Goal: Information Seeking & Learning: Check status

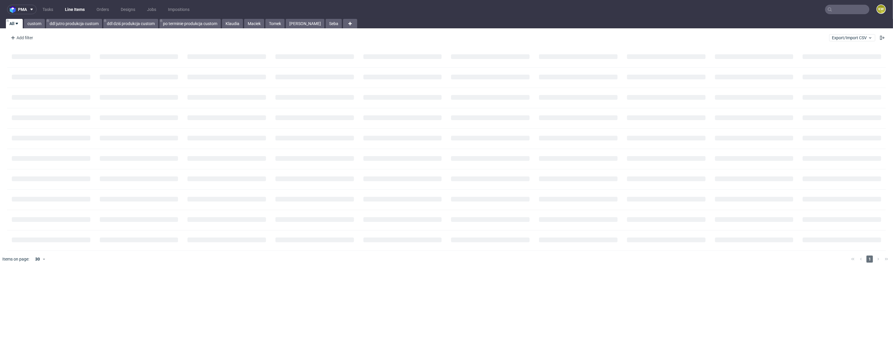
click at [850, 7] on input "text" at bounding box center [847, 9] width 44 height 9
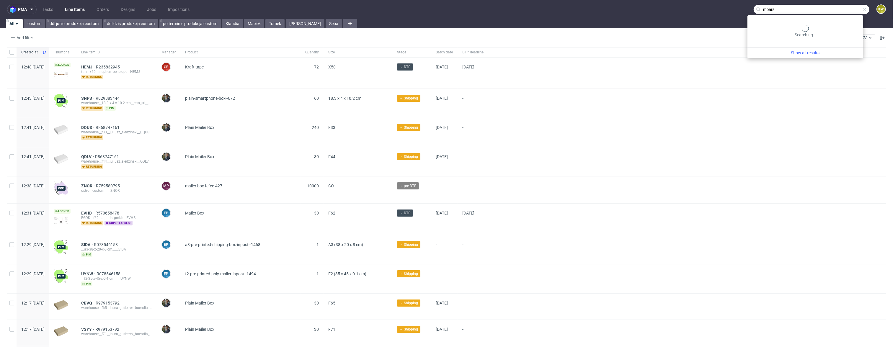
type input "moars"
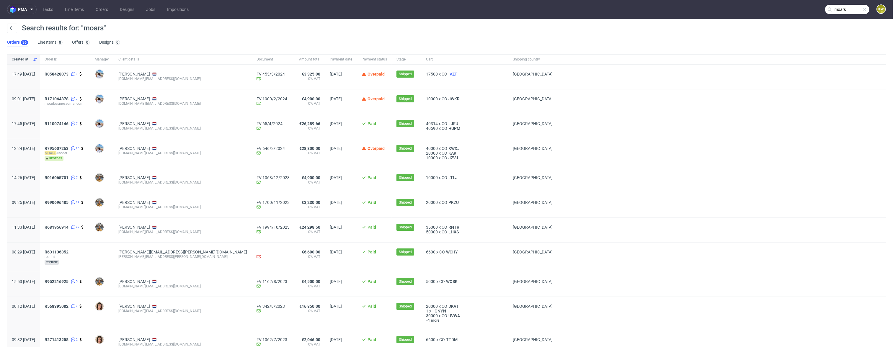
click at [447, 75] on span "IVZF" at bounding box center [452, 74] width 11 height 5
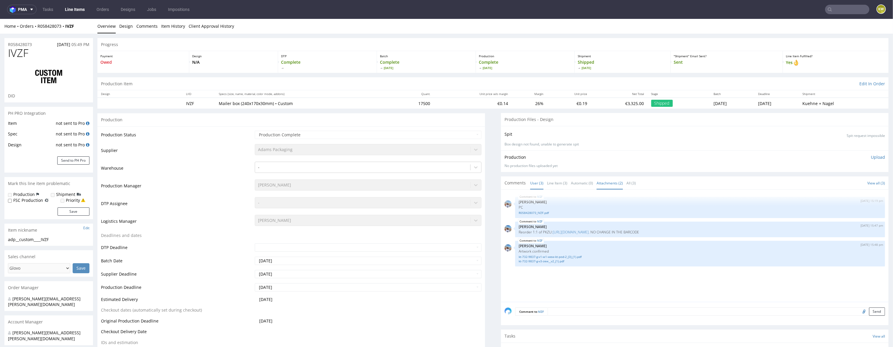
select select "in_progress"
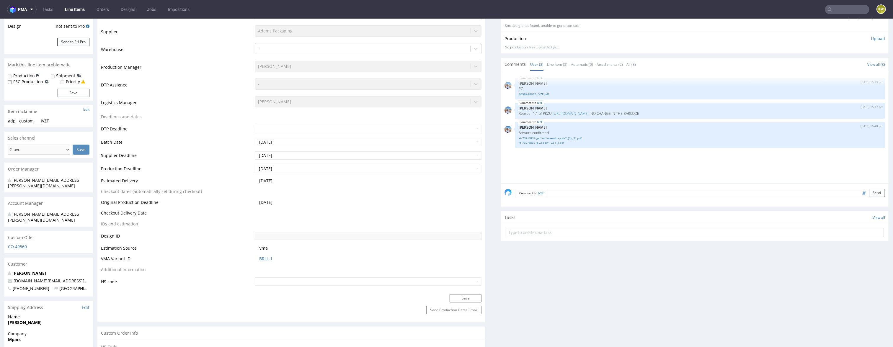
scroll to position [132, 0]
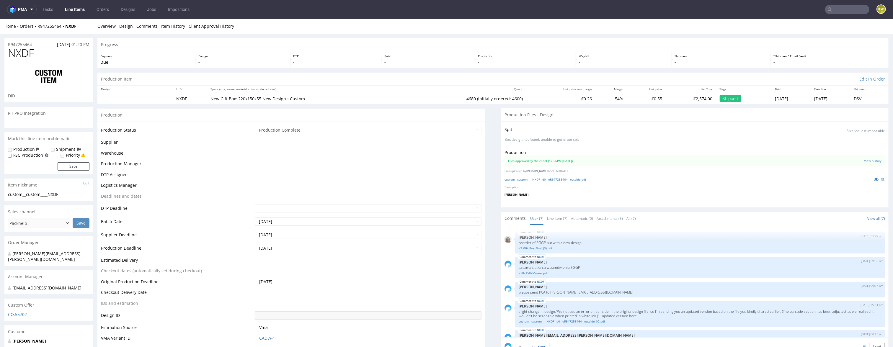
scroll to position [50, 0]
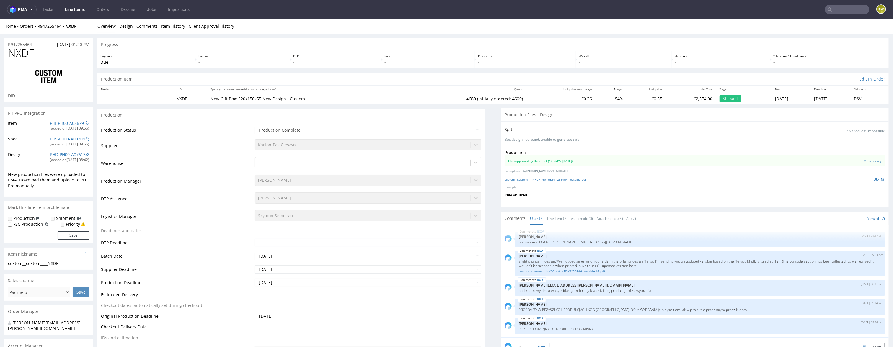
type input "4680"
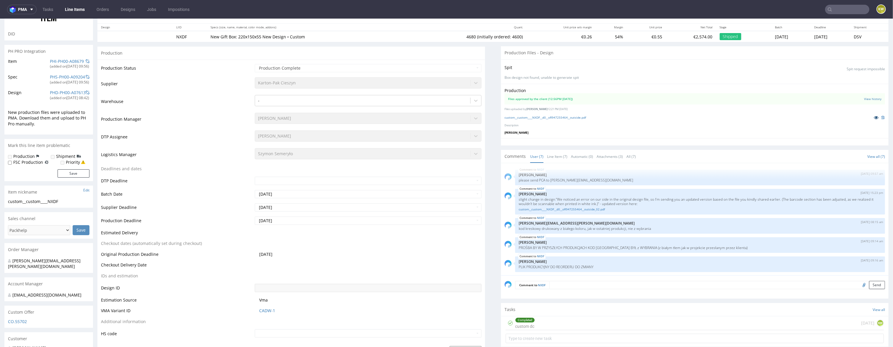
click at [870, 115] on link at bounding box center [875, 117] width 11 height 6
click at [845, 12] on input "text" at bounding box center [847, 9] width 44 height 9
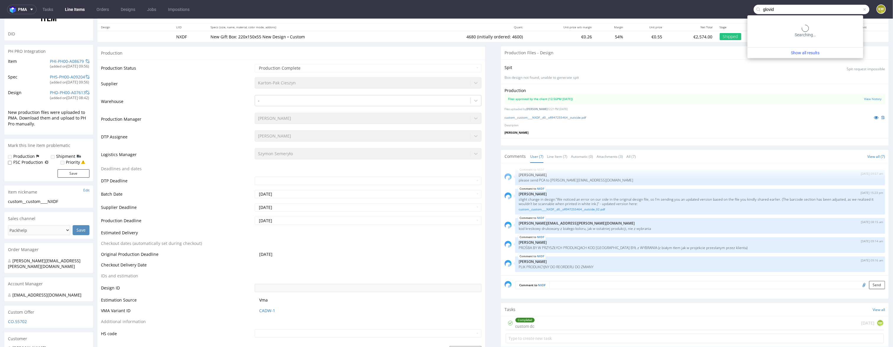
type input "glovid"
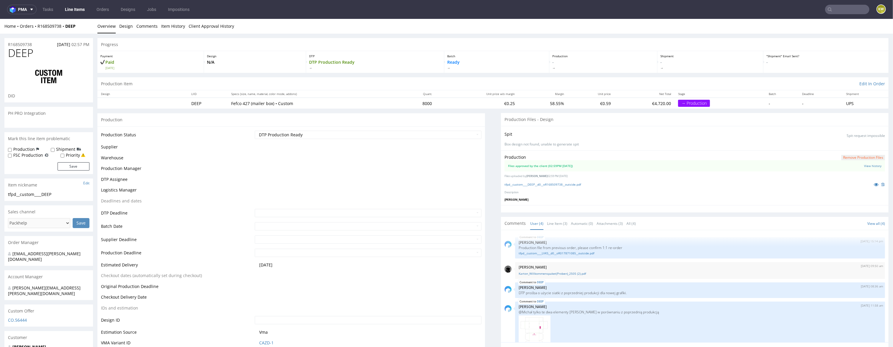
scroll to position [15, 0]
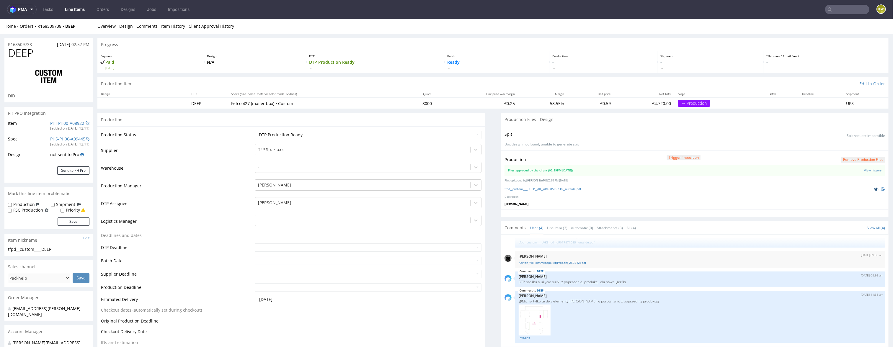
click at [873, 189] on icon at bounding box center [875, 189] width 5 height 4
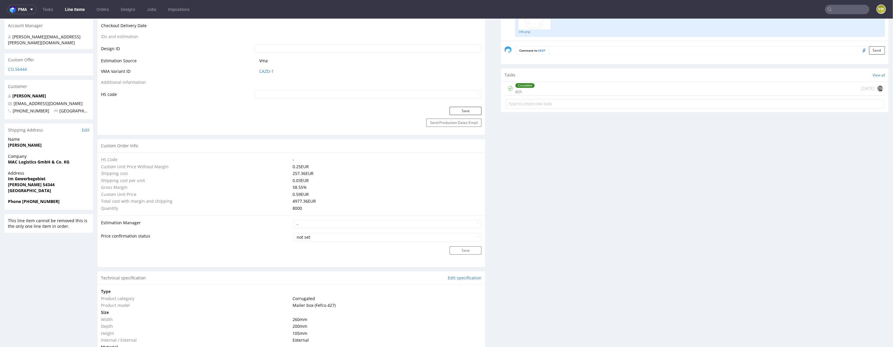
scroll to position [167, 0]
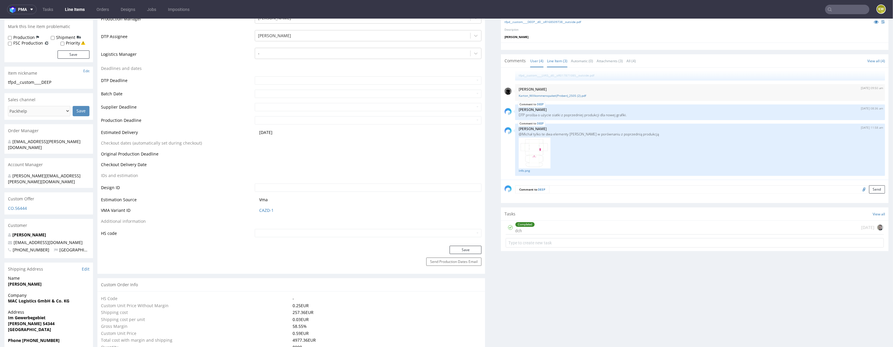
click at [554, 60] on link "Line Item (3)" at bounding box center [557, 61] width 20 height 13
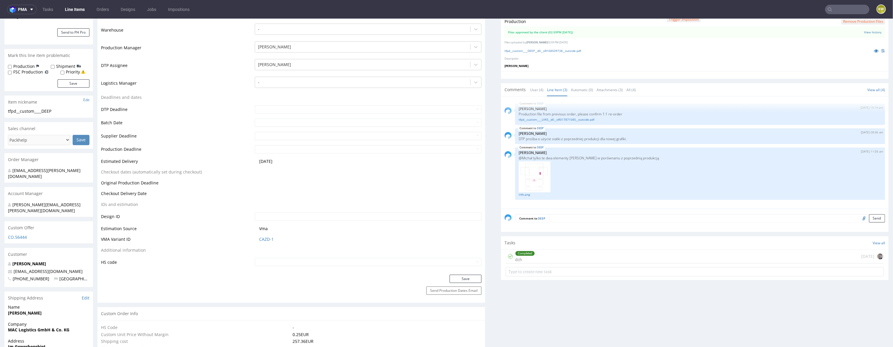
scroll to position [131, 0]
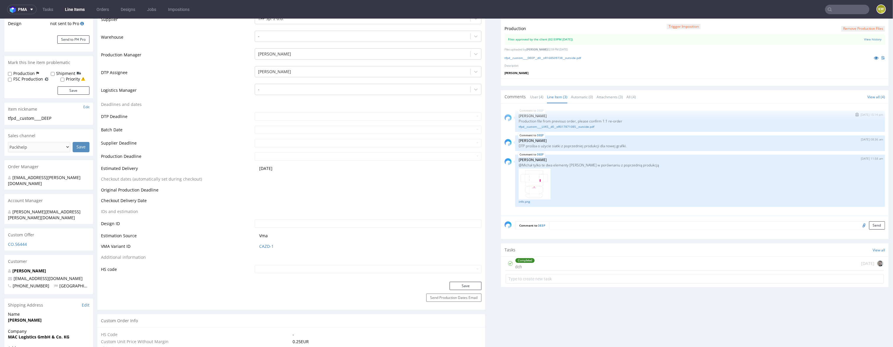
click at [578, 129] on div "DEEP 7th Aug 25 | 15:14 pm Michał Palasek Production file from previous order, …" at bounding box center [700, 121] width 370 height 21
click at [585, 126] on link "tfpd__custom____LVKS__d0__oR017871085__outside.pdf" at bounding box center [699, 127] width 363 height 4
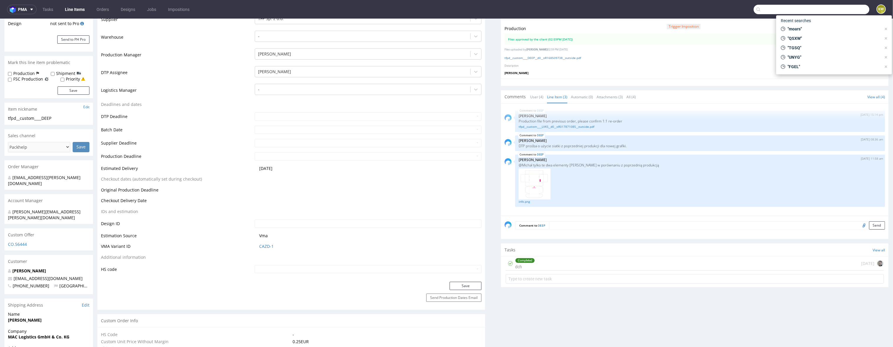
click at [831, 11] on input "text" at bounding box center [811, 9] width 116 height 9
type input "lvks"
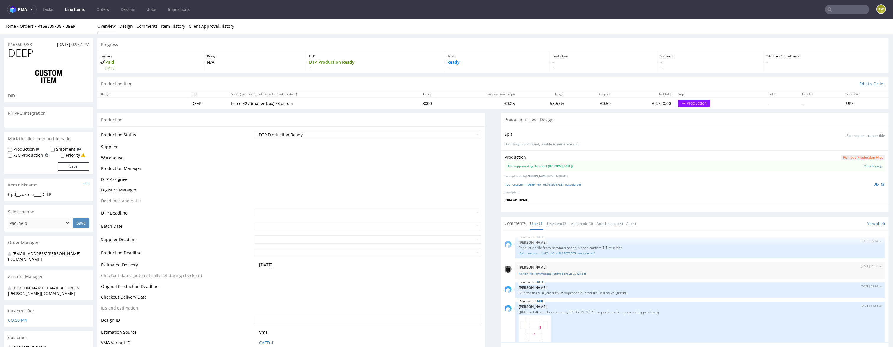
scroll to position [15, 0]
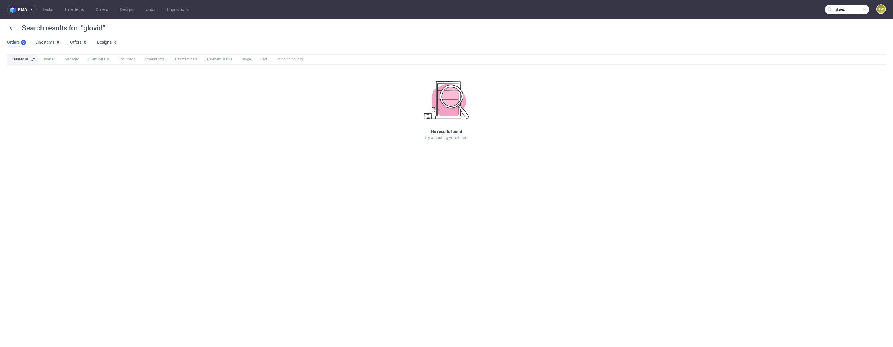
click at [851, 9] on input "glovid" at bounding box center [847, 9] width 44 height 9
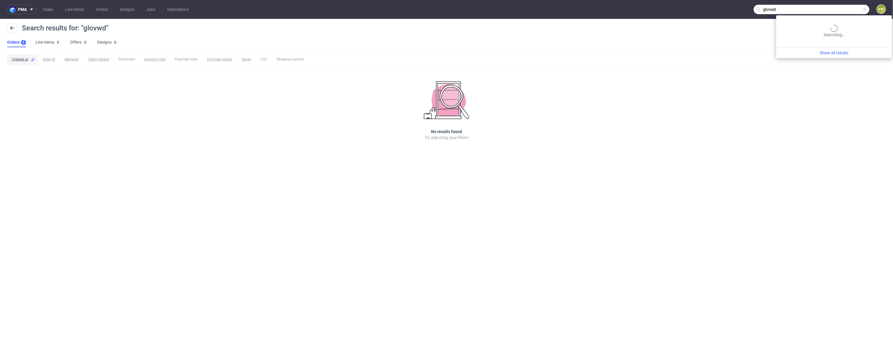
drag, startPoint x: 853, startPoint y: 5, endPoint x: 853, endPoint y: 12, distance: 6.5
click at [853, 5] on input "glovwd" at bounding box center [811, 9] width 116 height 9
click at [852, 12] on input "glovwd" at bounding box center [811, 9] width 116 height 9
type input "glowid"
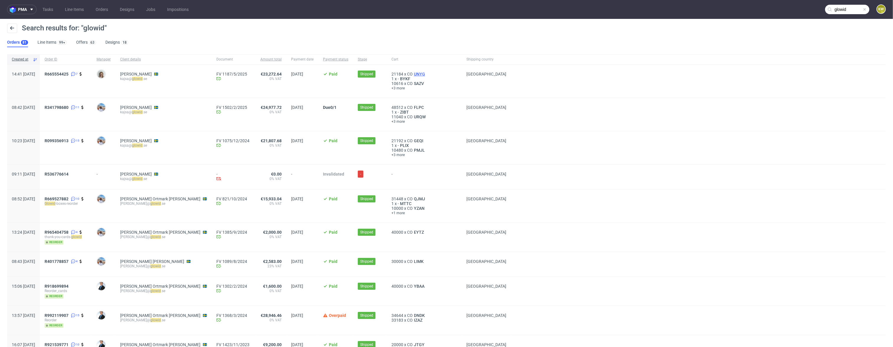
click at [412, 74] on span "UNYG" at bounding box center [419, 74] width 14 height 5
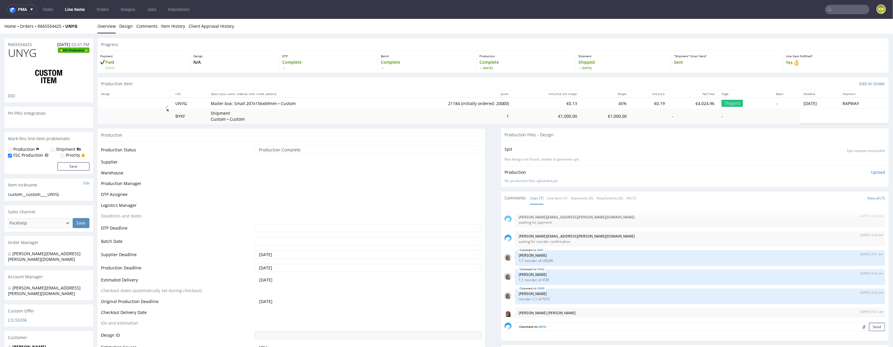
scroll to position [29, 0]
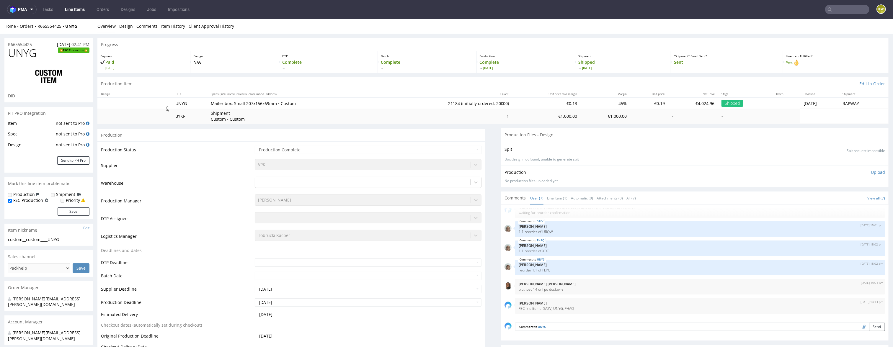
select select "in_progress"
click at [551, 199] on link "Line Item (1)" at bounding box center [557, 198] width 20 height 13
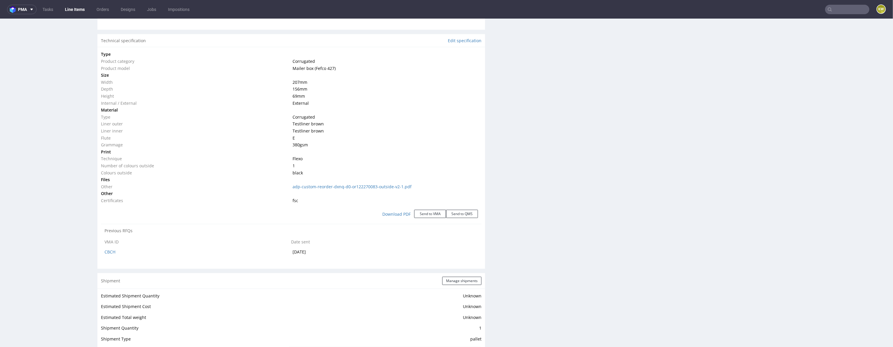
scroll to position [564, 0]
click at [348, 176] on td at bounding box center [386, 173] width 190 height 7
click at [348, 179] on link "adp-custom-reorder-dxnq-d0-or122270083-outside-v2-1.pdf" at bounding box center [352, 181] width 119 height 6
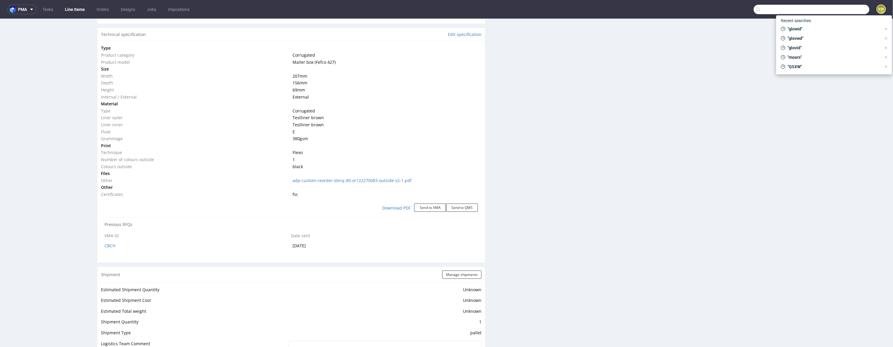
click at [841, 13] on input "text" at bounding box center [811, 9] width 116 height 9
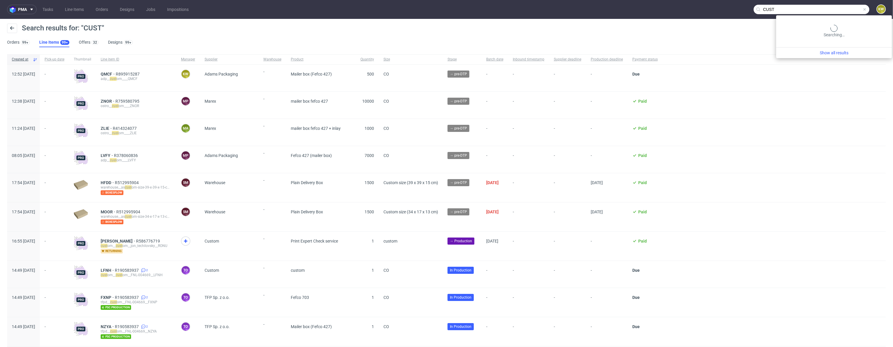
click at [848, 10] on input "CUST" at bounding box center [811, 9] width 116 height 9
type input "C"
paste input "R631604343_CUST"
type input "R631604343"
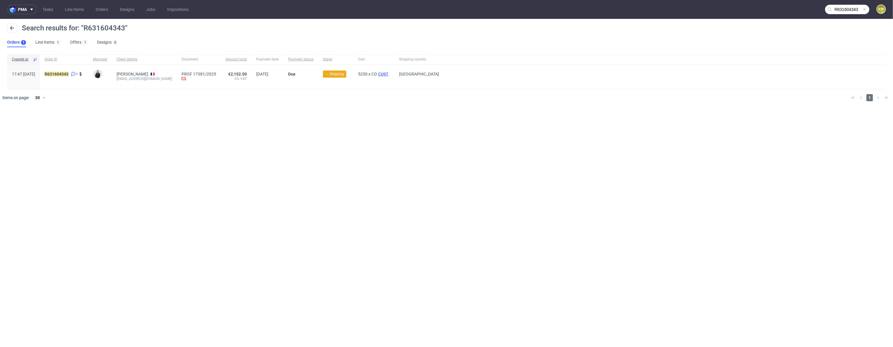
click at [381, 73] on span "CUST" at bounding box center [383, 74] width 13 height 5
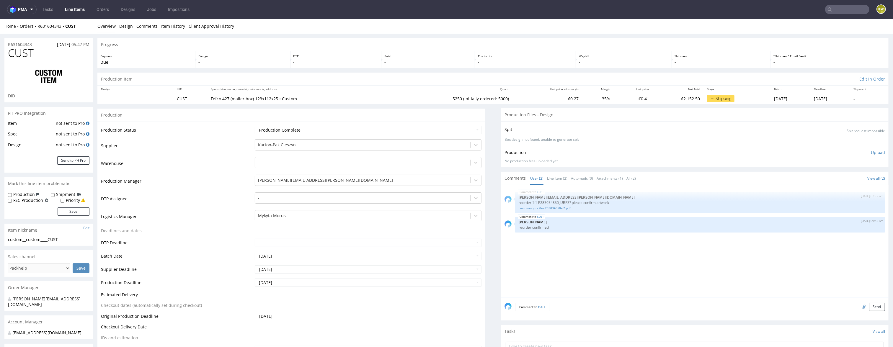
click at [76, 11] on link "Line Items" at bounding box center [74, 9] width 27 height 9
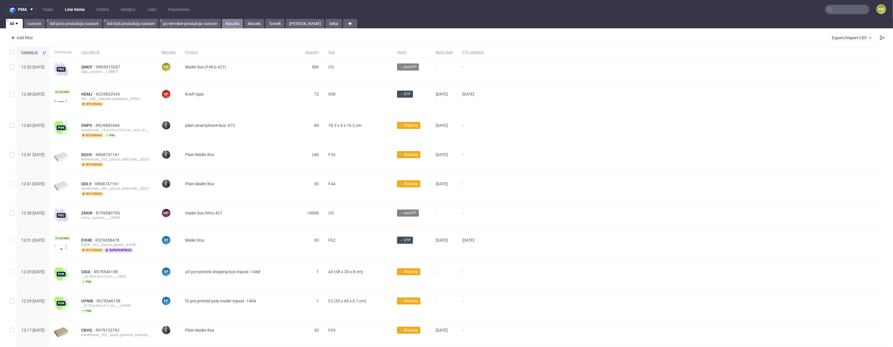
click at [232, 24] on link "Klaudia" at bounding box center [232, 23] width 21 height 9
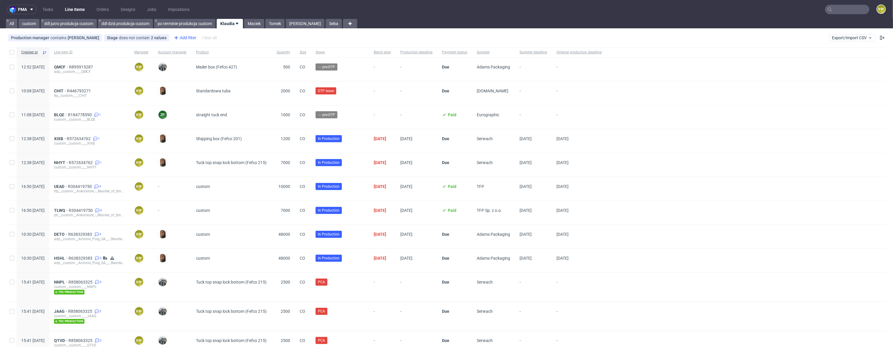
click at [182, 37] on div "Add filter" at bounding box center [184, 37] width 26 height 9
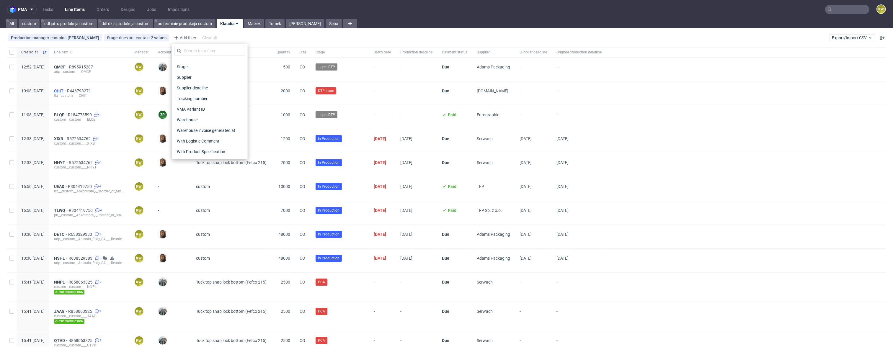
click at [67, 91] on span "CHIT" at bounding box center [60, 91] width 13 height 5
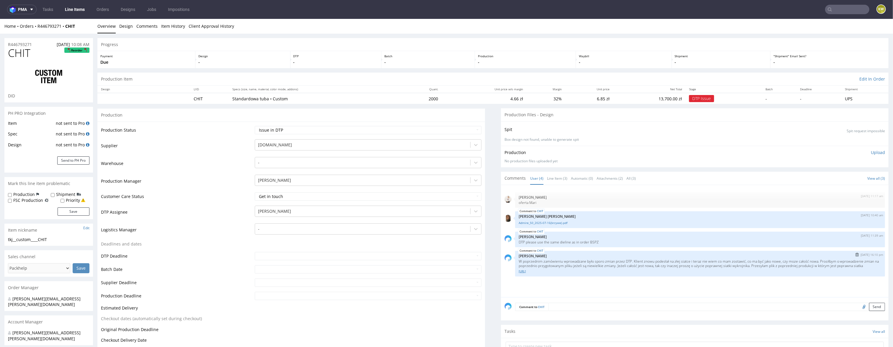
click at [569, 274] on link "custom__custom____BSPZ__d0__oR523935288.ai" at bounding box center [699, 271] width 363 height 4
click at [548, 221] on link "Admire_50_2025-07-16(krzywe).pdf" at bounding box center [699, 223] width 363 height 4
click at [828, 12] on input "text" at bounding box center [847, 9] width 44 height 9
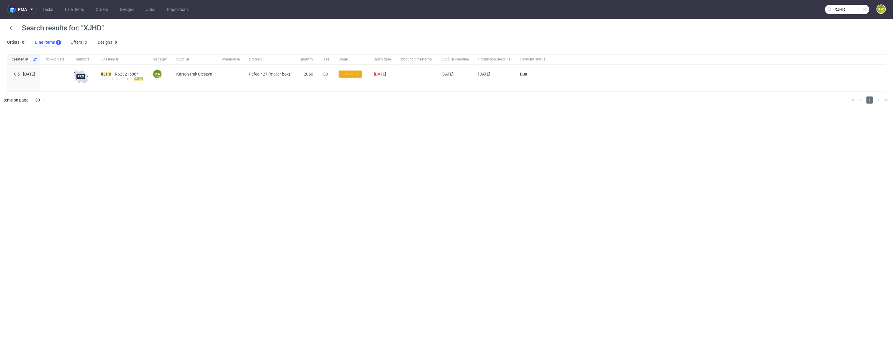
click at [850, 12] on input "XJHD" at bounding box center [847, 9] width 44 height 9
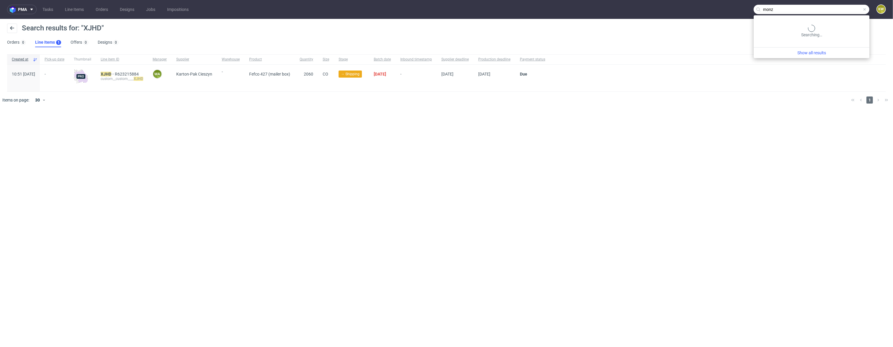
type input "monz"
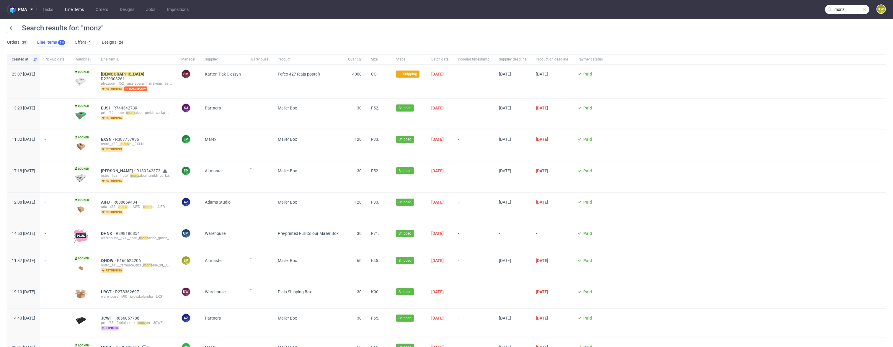
click at [77, 11] on link "Line Items" at bounding box center [74, 9] width 26 height 9
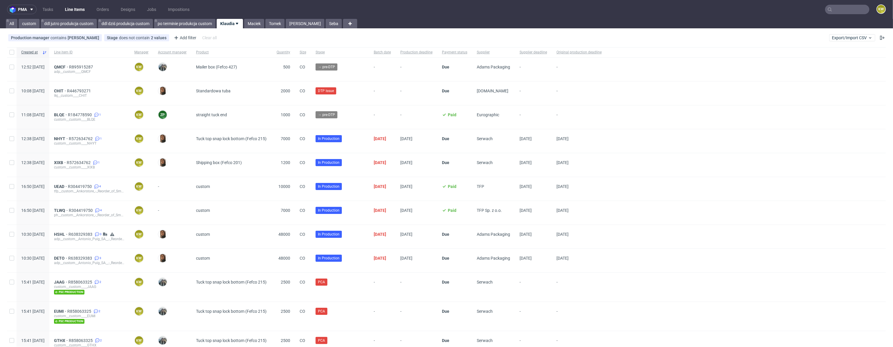
click at [231, 24] on link "Klaudia" at bounding box center [230, 23] width 26 height 9
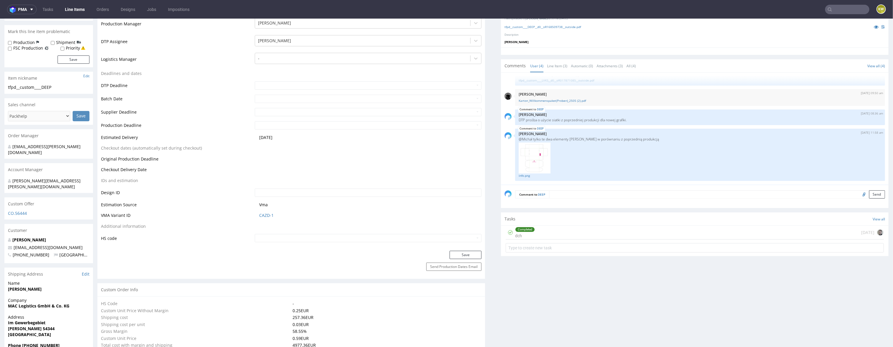
scroll to position [163, 0]
click at [264, 213] on link "CAZD-1" at bounding box center [266, 214] width 14 height 6
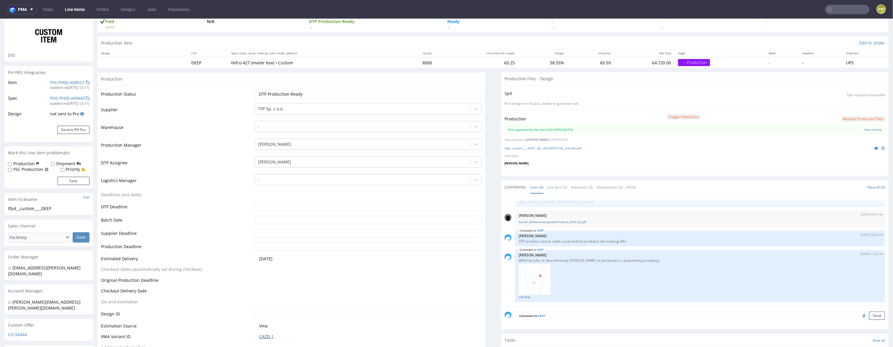
scroll to position [0, 0]
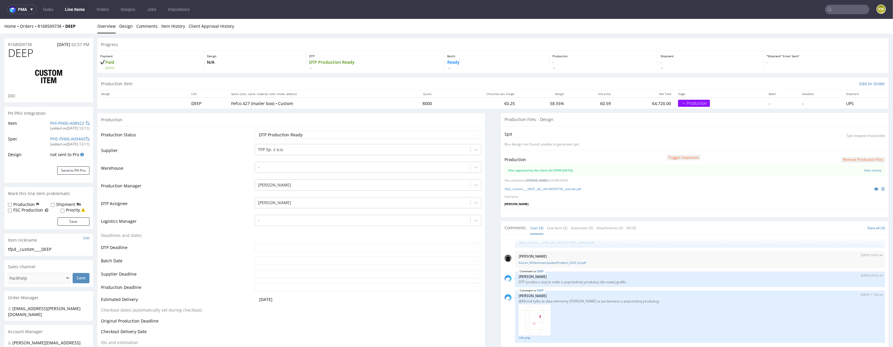
click at [26, 47] on span "DEEP" at bounding box center [20, 53] width 25 height 12
click at [18, 47] on span "DEEP" at bounding box center [20, 53] width 25 height 12
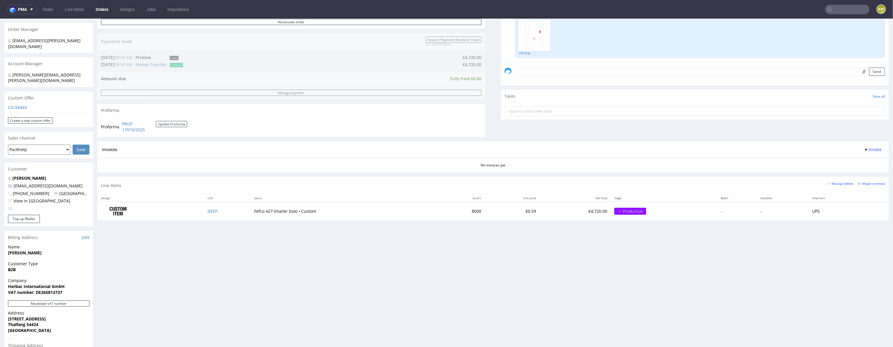
scroll to position [156, 0]
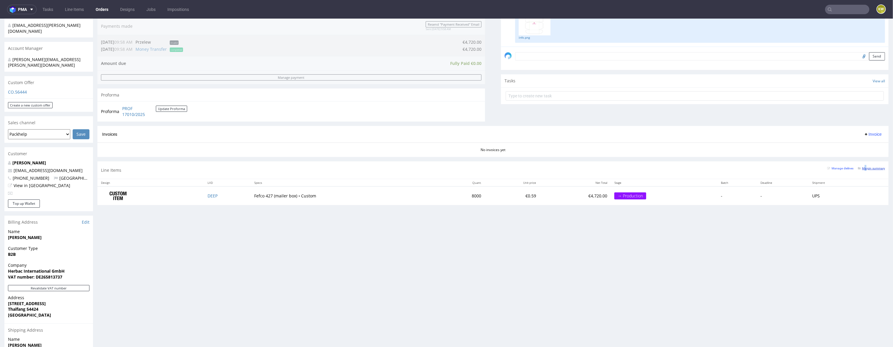
click at [859, 170] on small "Margin summary" at bounding box center [870, 168] width 27 height 3
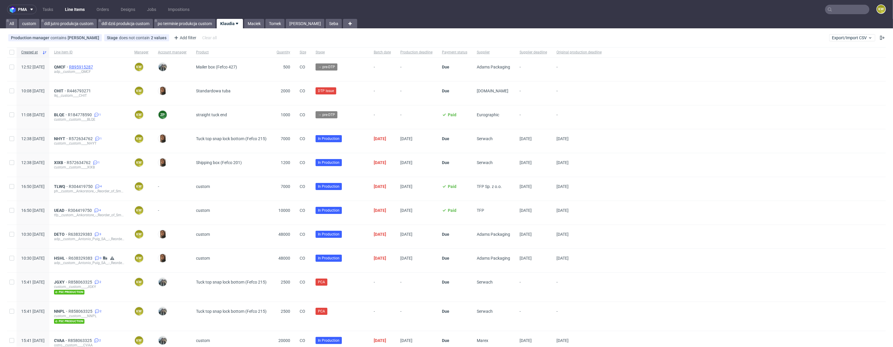
click at [94, 68] on span "R895915287" at bounding box center [81, 67] width 25 height 5
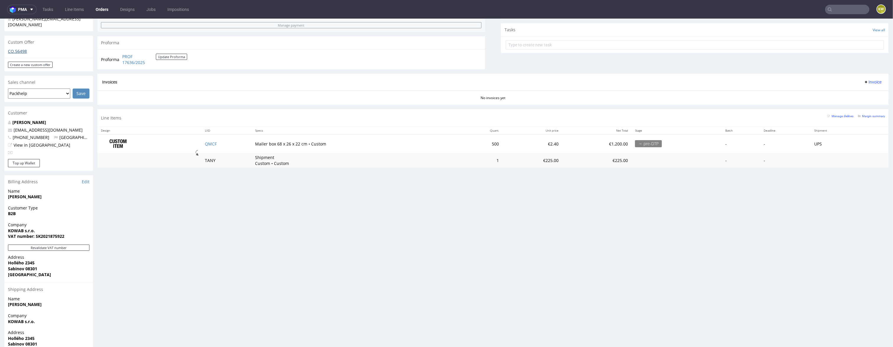
scroll to position [222, 0]
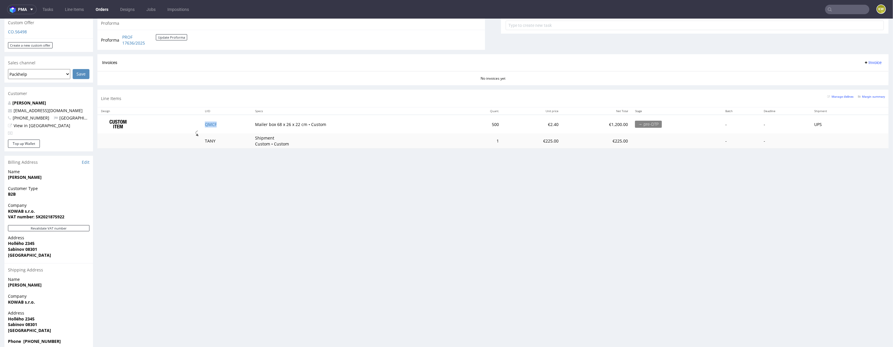
click at [225, 124] on td "QMCF" at bounding box center [226, 124] width 50 height 19
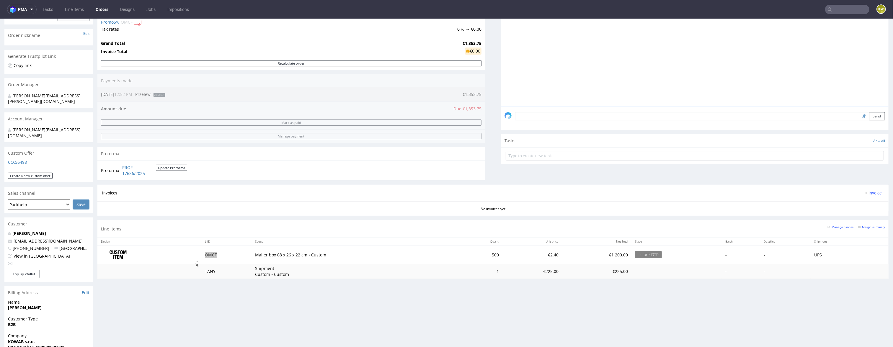
scroll to position [149, 0]
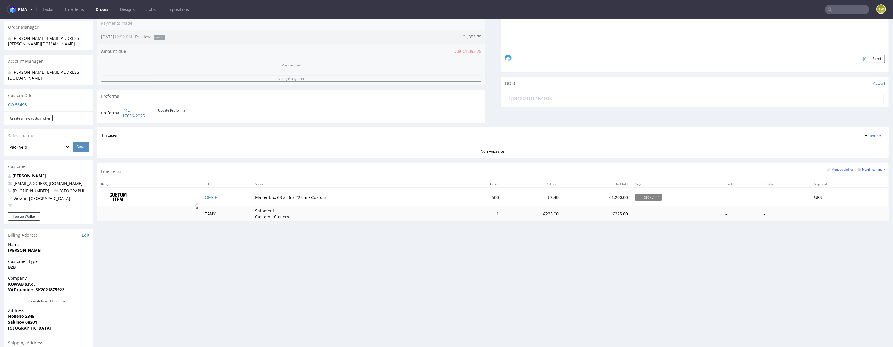
click at [861, 169] on small "Margin summary" at bounding box center [870, 169] width 27 height 3
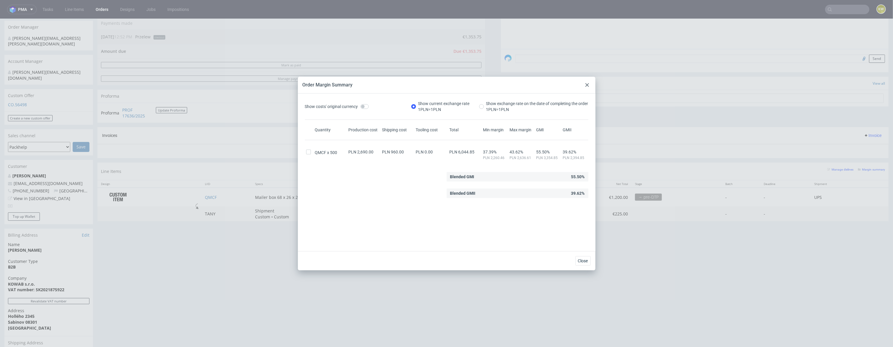
click at [468, 152] on span "PLN 6,044.85" at bounding box center [461, 152] width 25 height 5
copy span "6,044.85"
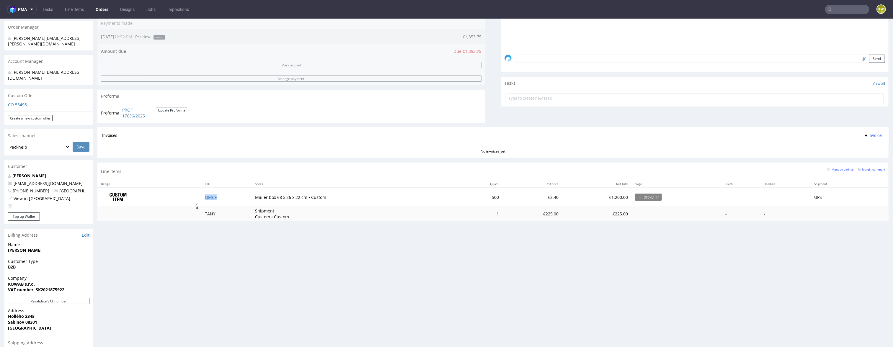
click at [209, 200] on td "QMCF" at bounding box center [226, 197] width 50 height 19
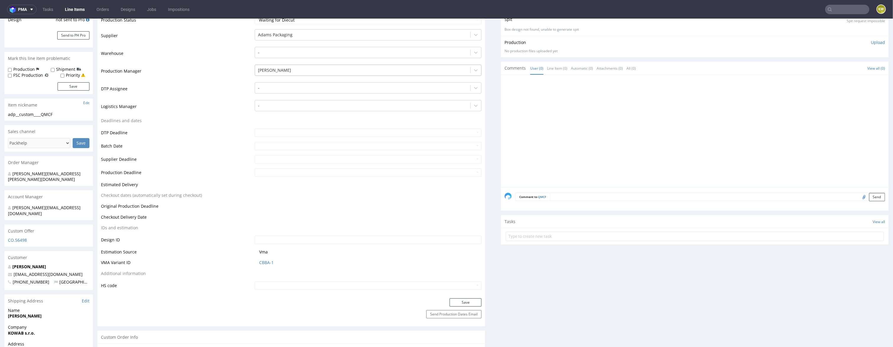
scroll to position [147, 0]
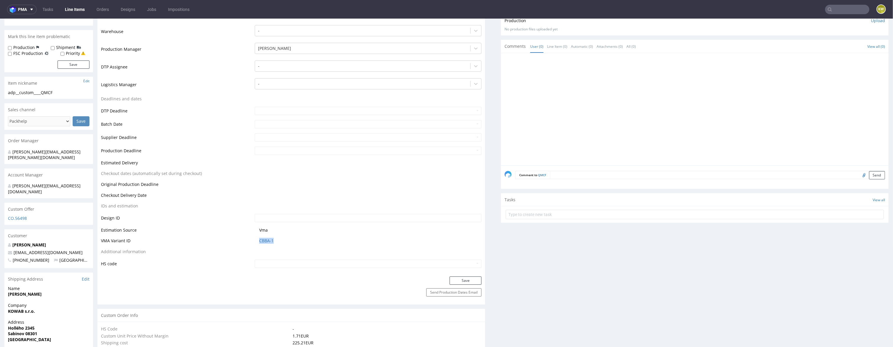
drag, startPoint x: 283, startPoint y: 241, endPoint x: 241, endPoint y: 241, distance: 41.9
click at [241, 241] on tr "VMA Variant ID CBBA-1" at bounding box center [291, 242] width 380 height 11
copy tr "CBBA-1"
click at [262, 238] on link "CBBA-1" at bounding box center [266, 241] width 14 height 6
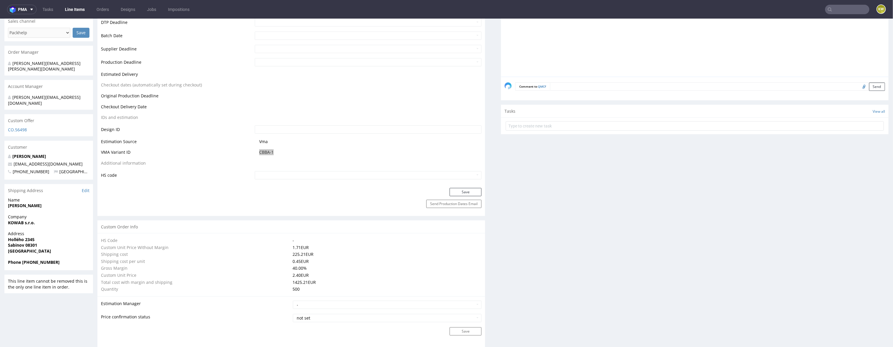
scroll to position [162, 0]
